Goal: Information Seeking & Learning: Learn about a topic

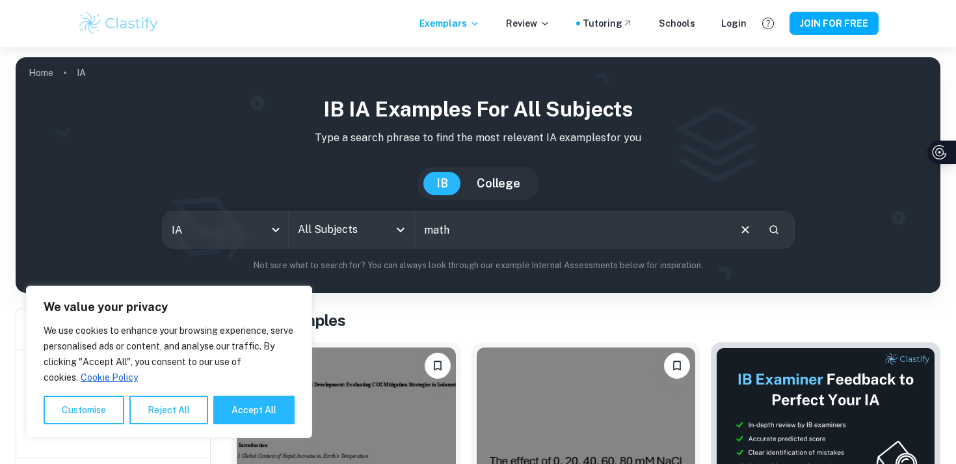
type input "math"
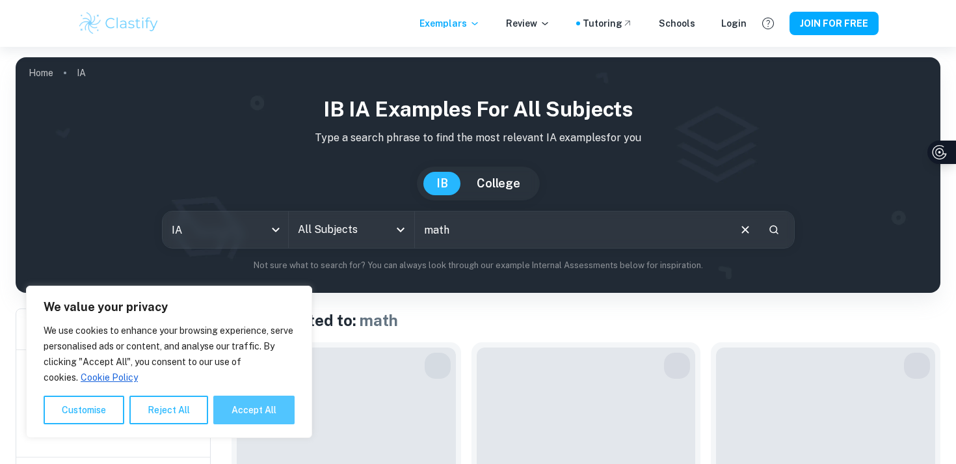
click at [260, 404] on button "Accept All" at bounding box center [253, 409] width 81 height 29
checkbox input "true"
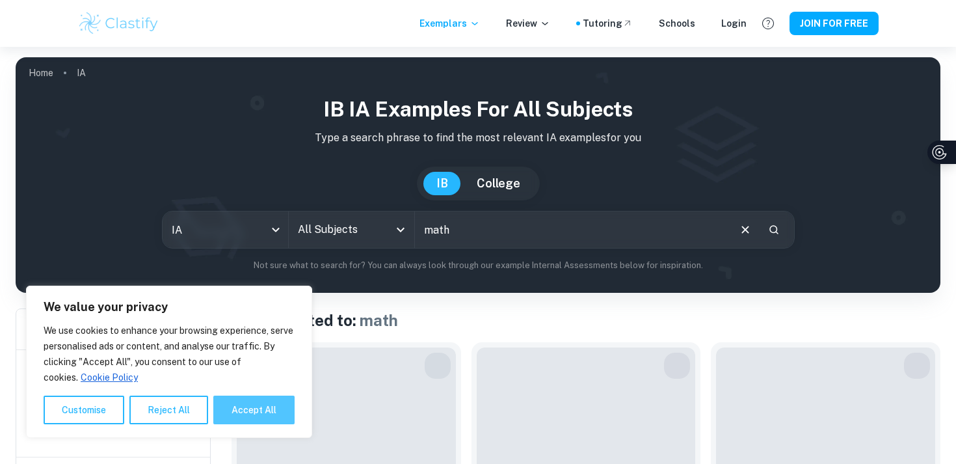
checkbox input "true"
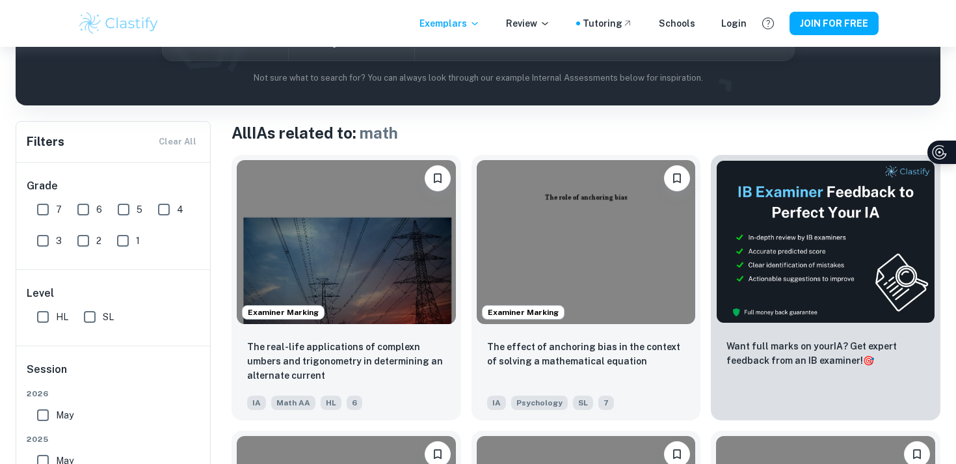
scroll to position [173, 0]
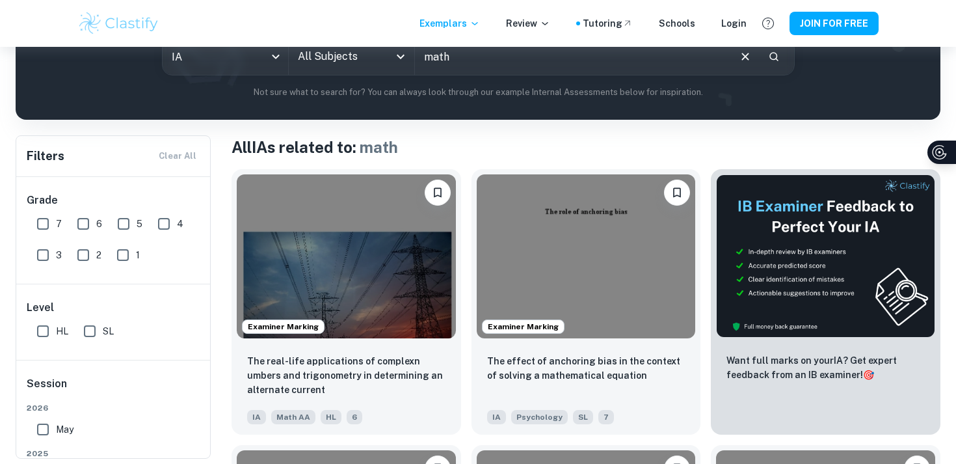
click at [42, 224] on input "7" at bounding box center [43, 224] width 26 height 26
checkbox input "true"
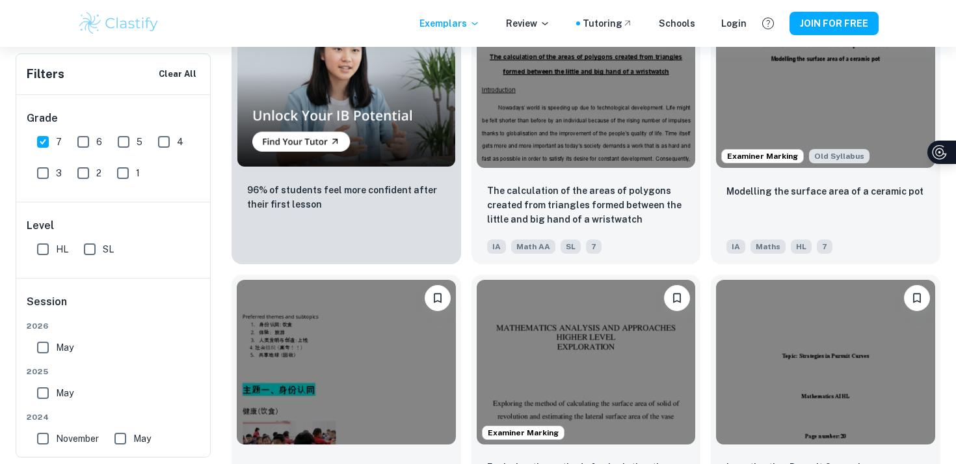
scroll to position [928, 0]
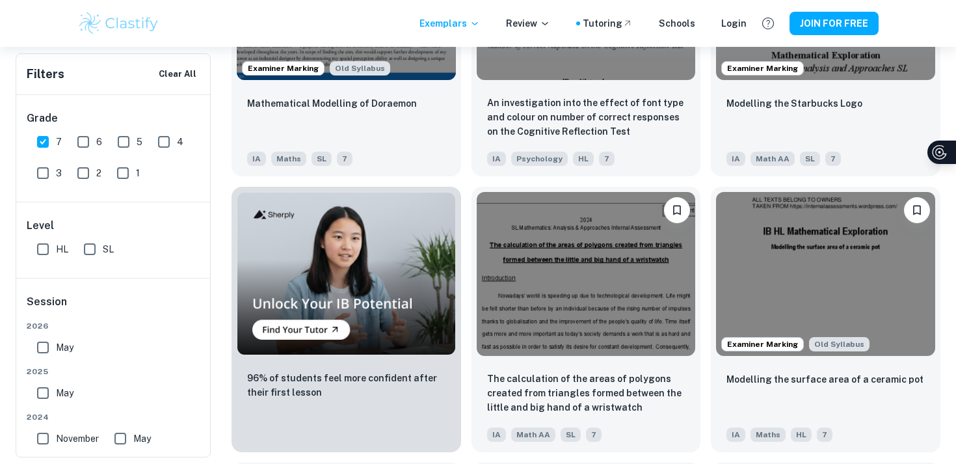
scroll to position [0, 0]
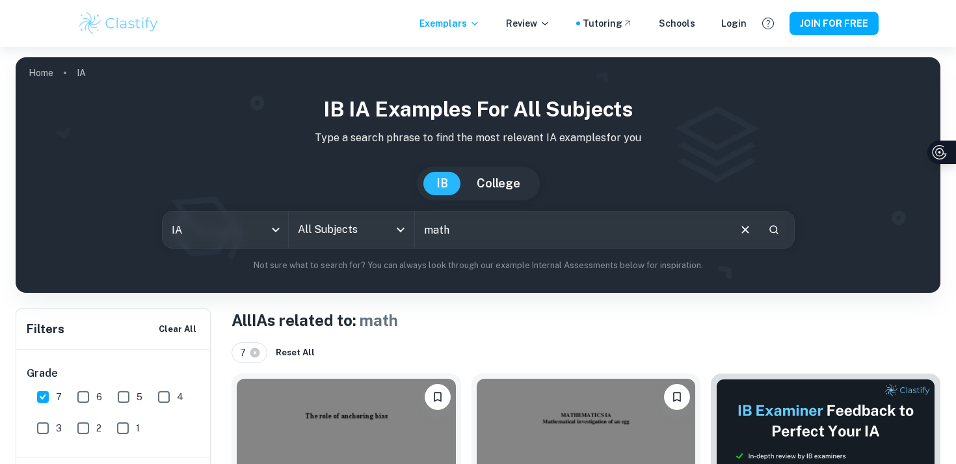
click at [477, 241] on input "math" at bounding box center [571, 229] width 313 height 36
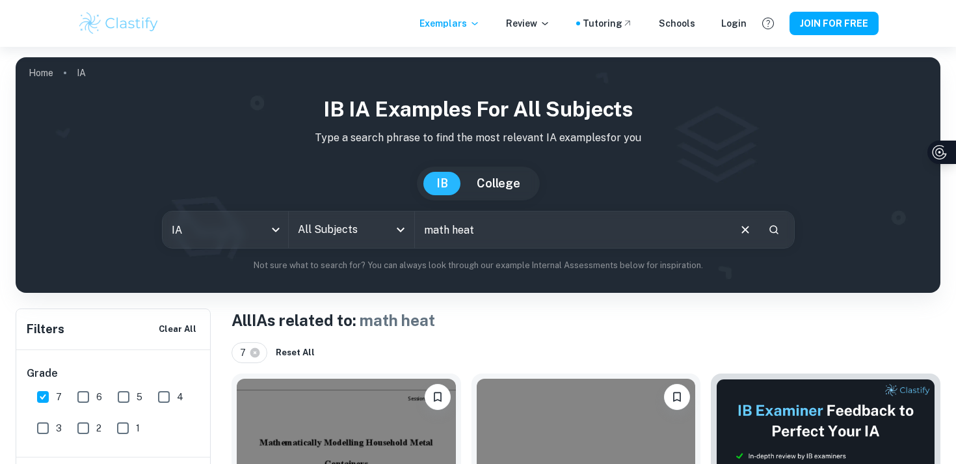
scroll to position [303, 0]
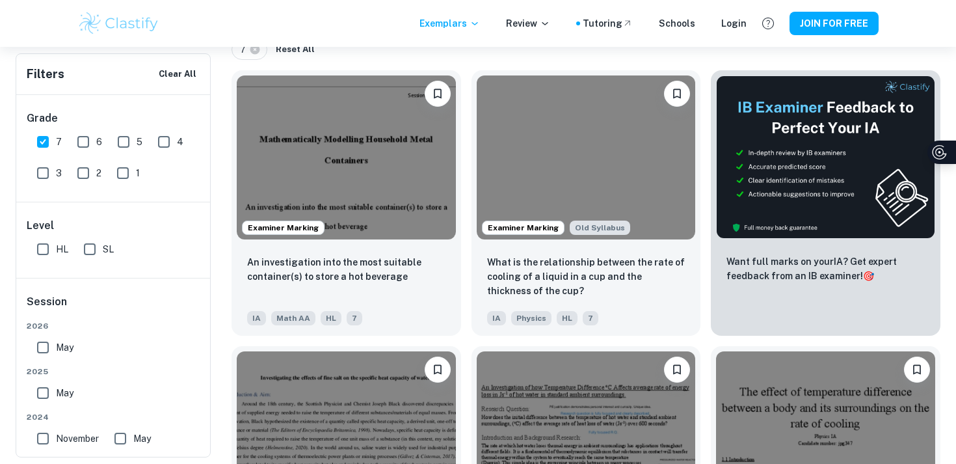
click at [393, 31] on div "Exemplars Review Tutoring Schools Login JOIN FOR FREE" at bounding box center [478, 23] width 832 height 26
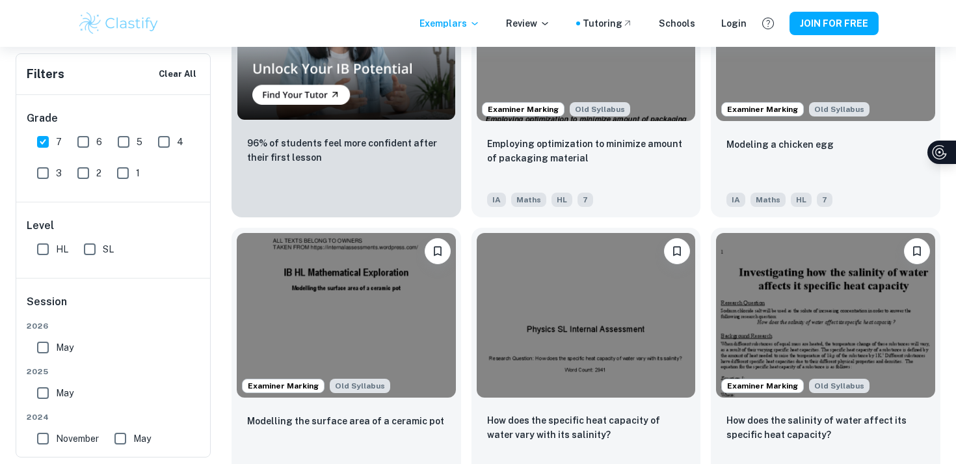
scroll to position [0, 0]
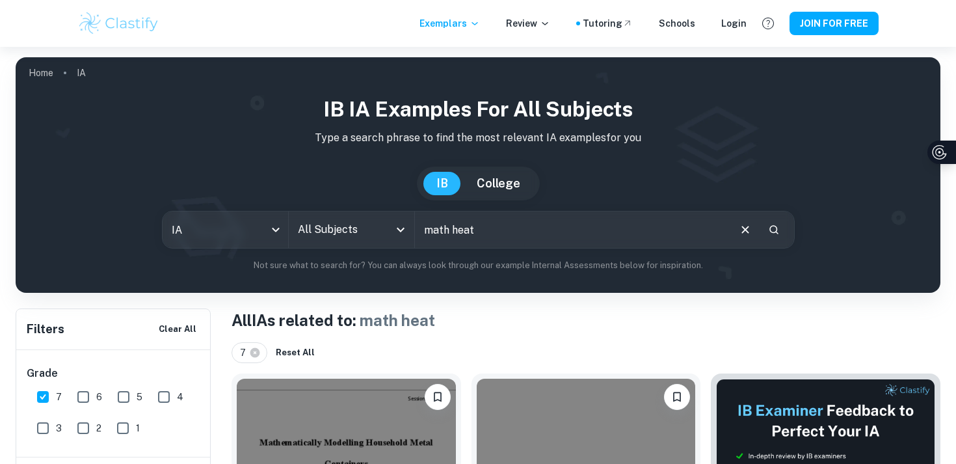
click at [459, 232] on input "math heat" at bounding box center [571, 229] width 313 height 36
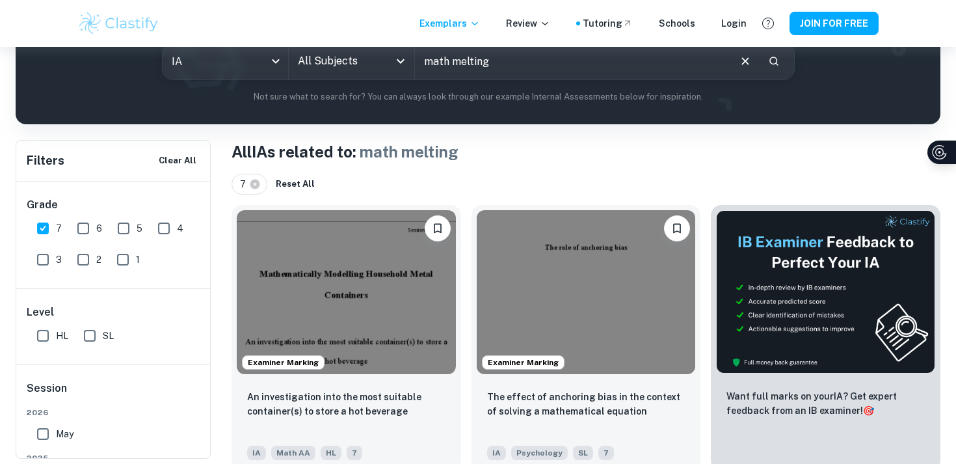
click at [505, 65] on input "math melting" at bounding box center [571, 61] width 313 height 36
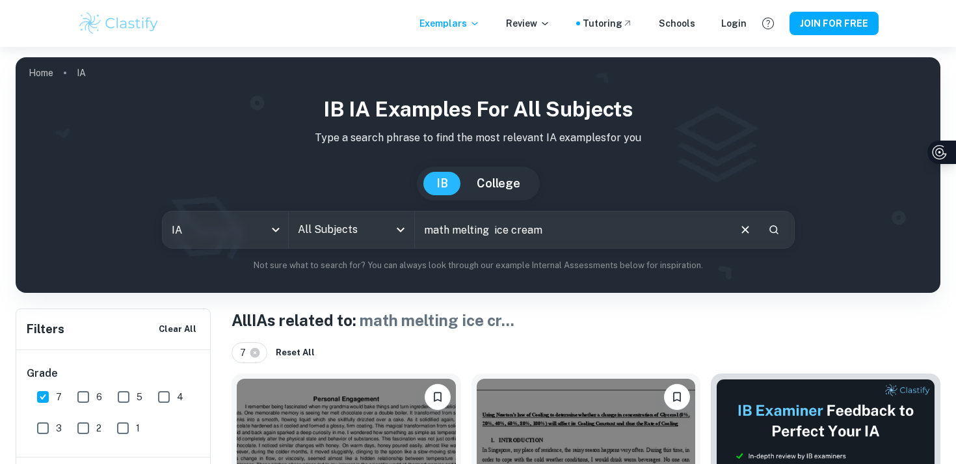
drag, startPoint x: 459, startPoint y: 229, endPoint x: 478, endPoint y: 229, distance: 19.5
click at [459, 229] on input "math melting ice cream" at bounding box center [571, 229] width 313 height 36
click at [480, 229] on input "math melting ice cream" at bounding box center [571, 229] width 313 height 36
type input "math ice cream"
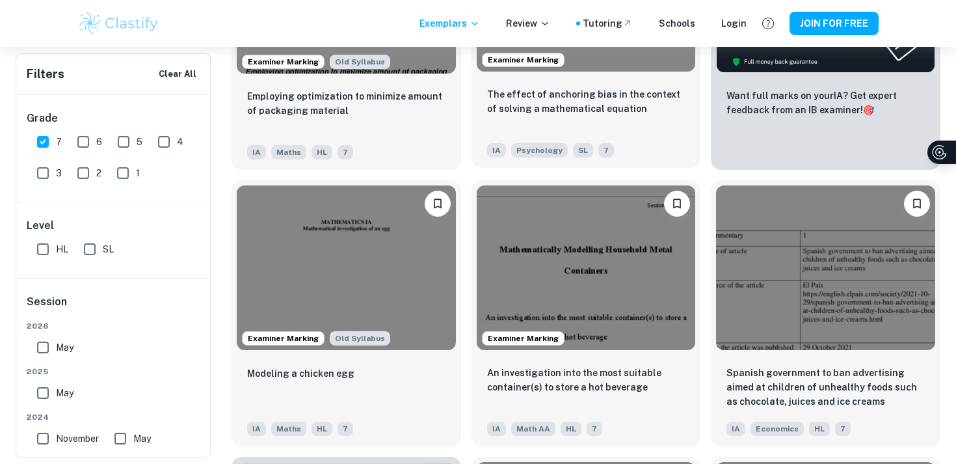
scroll to position [472, 0]
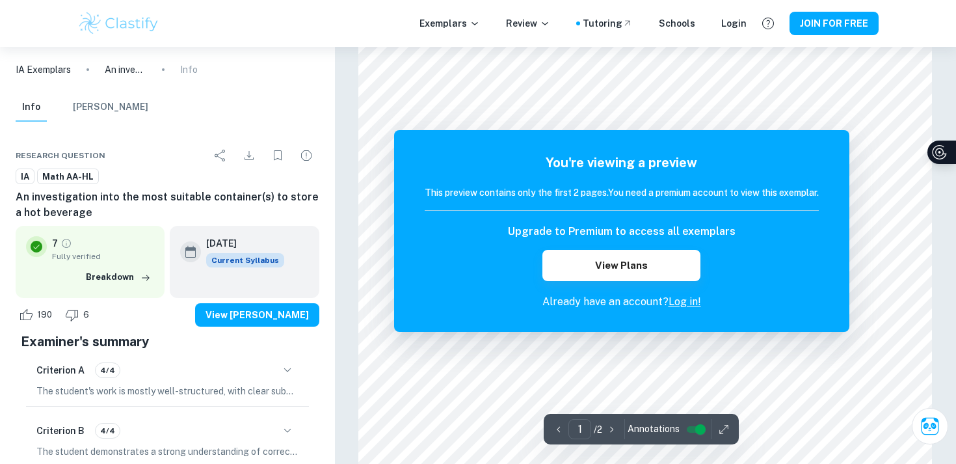
scroll to position [871, 0]
click at [244, 155] on icon "Download" at bounding box center [249, 156] width 16 height 16
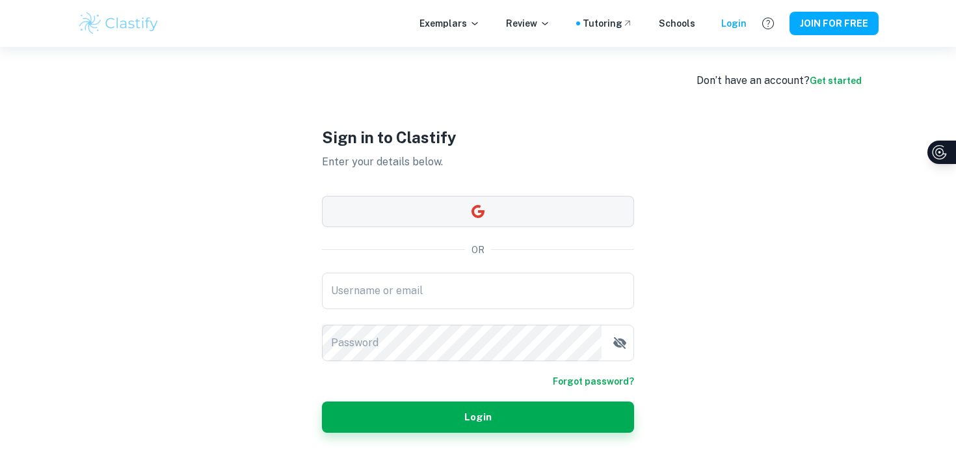
click at [525, 214] on button "button" at bounding box center [478, 211] width 312 height 31
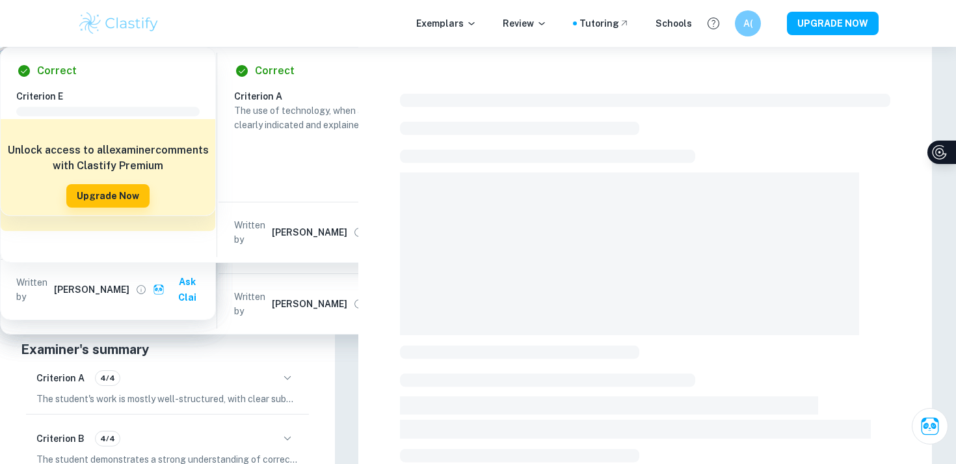
checkbox input "true"
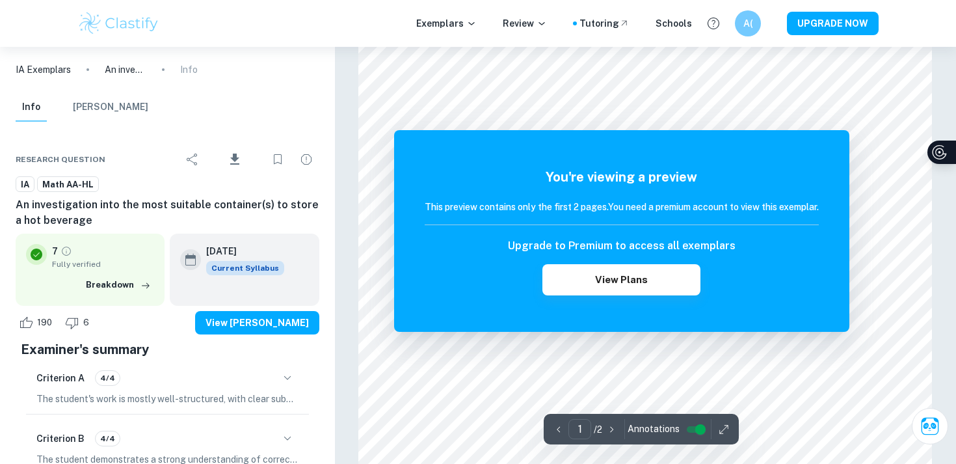
scroll to position [1315, 0]
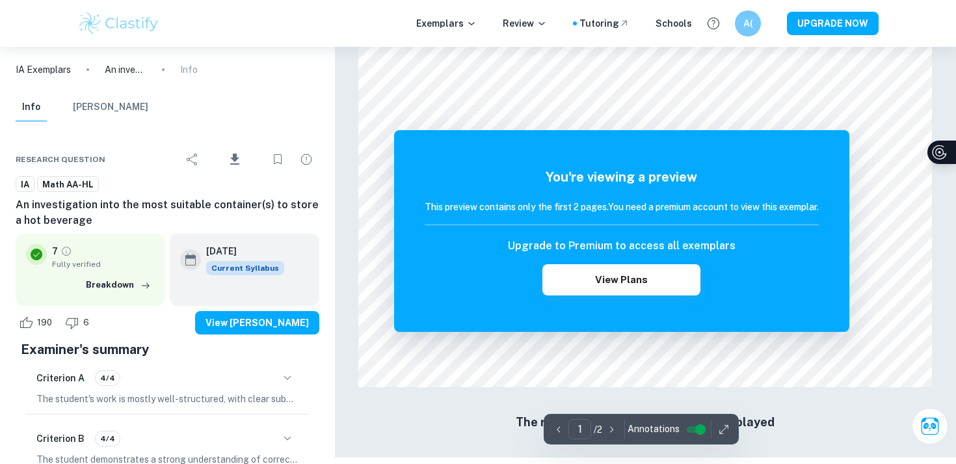
click at [631, 261] on div "Upgrade to Premium to access all exemplars View Plans" at bounding box center [622, 266] width 394 height 57
click at [634, 287] on button "View Plans" at bounding box center [620, 279] width 157 height 31
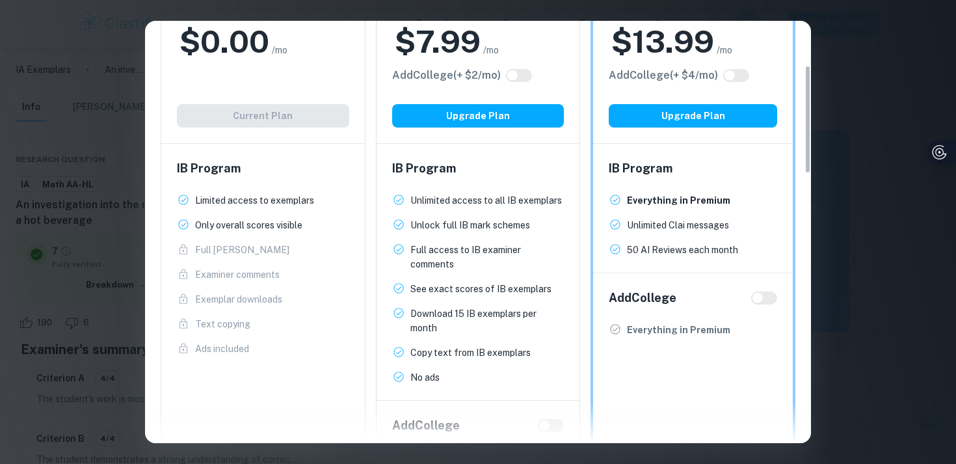
scroll to position [0, 0]
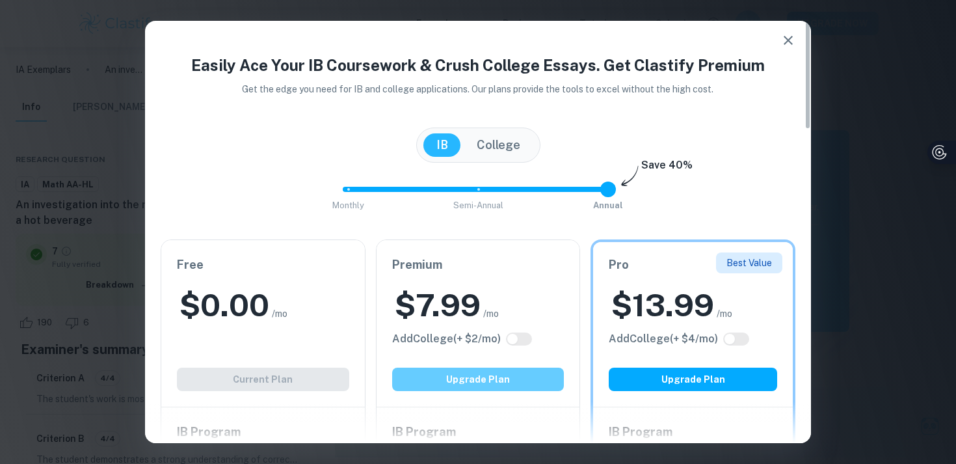
click at [471, 379] on button "Upgrade Plan" at bounding box center [478, 378] width 172 height 23
click at [785, 38] on icon "button" at bounding box center [788, 41] width 16 height 16
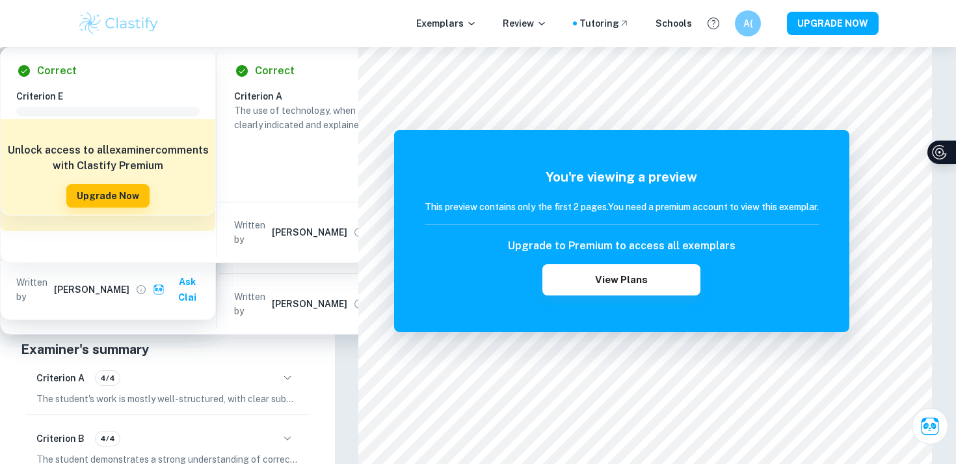
drag, startPoint x: 79, startPoint y: 220, endPoint x: 19, endPoint y: 208, distance: 61.1
click at [18, 208] on h6 "An investigation into the most suitable container(s) to store a hot beverage" at bounding box center [168, 212] width 304 height 31
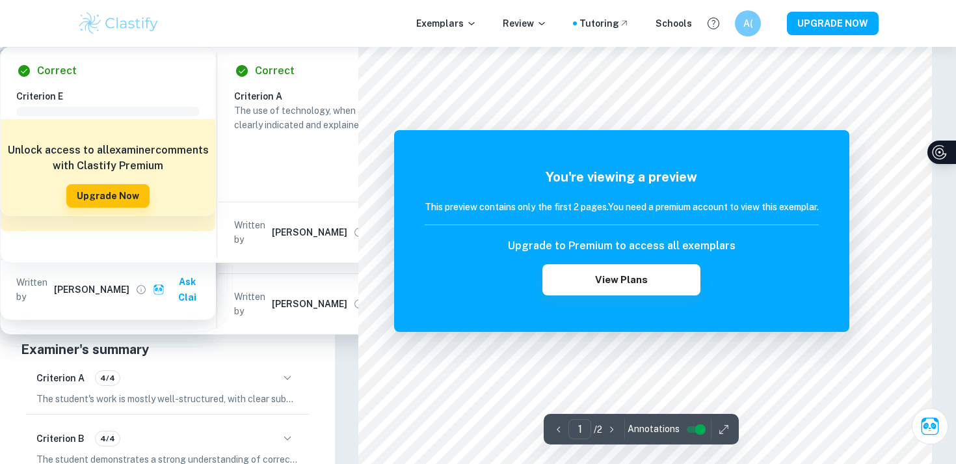
copy h6 "An investigation into the most suitable container(s) to store a hot beverage"
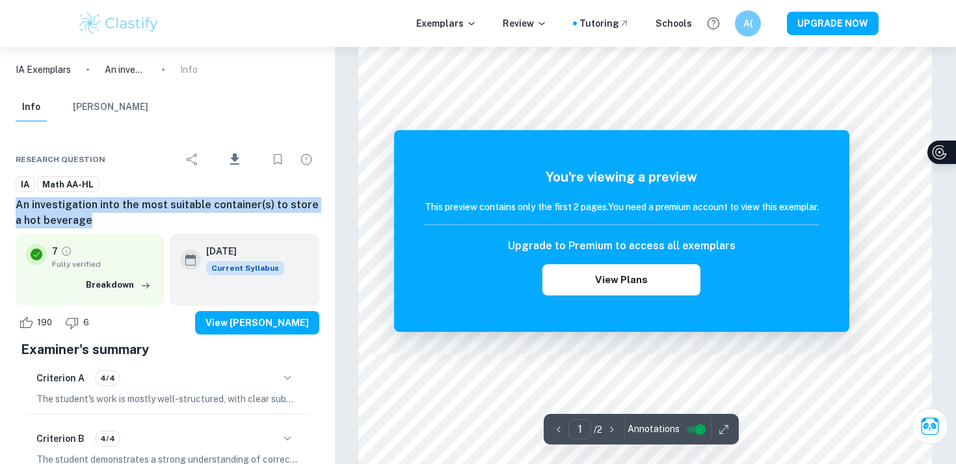
scroll to position [506, 0]
